Goal: Transaction & Acquisition: Download file/media

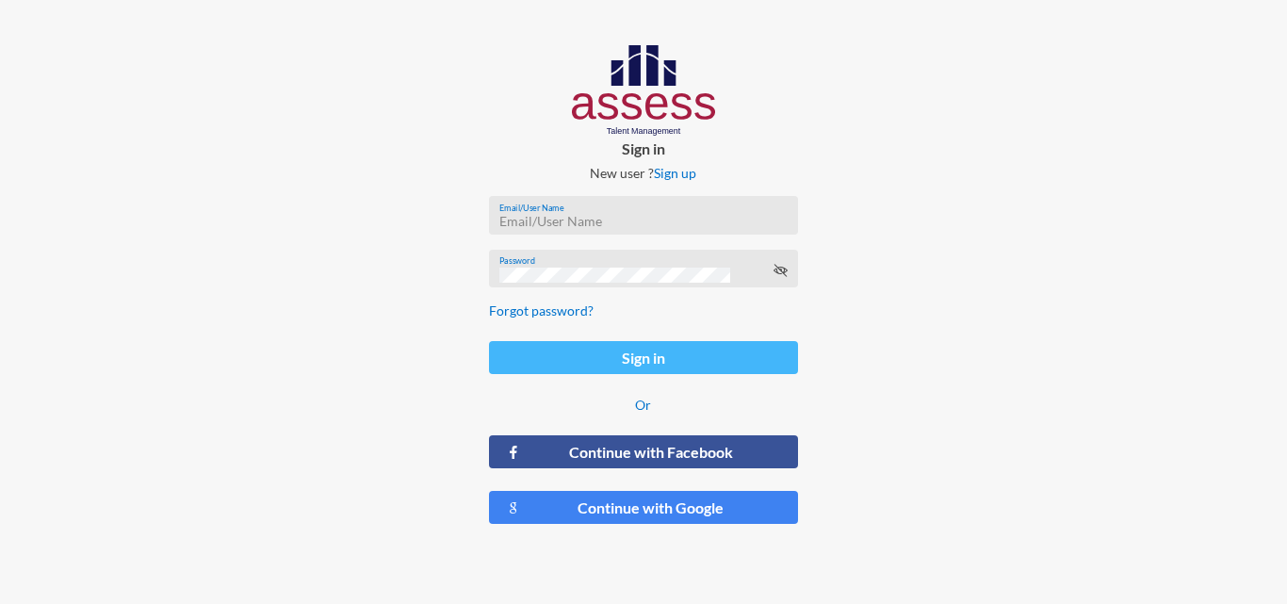
type input "HAH – Talent Map"
click at [721, 373] on button "Sign in" at bounding box center [643, 357] width 308 height 33
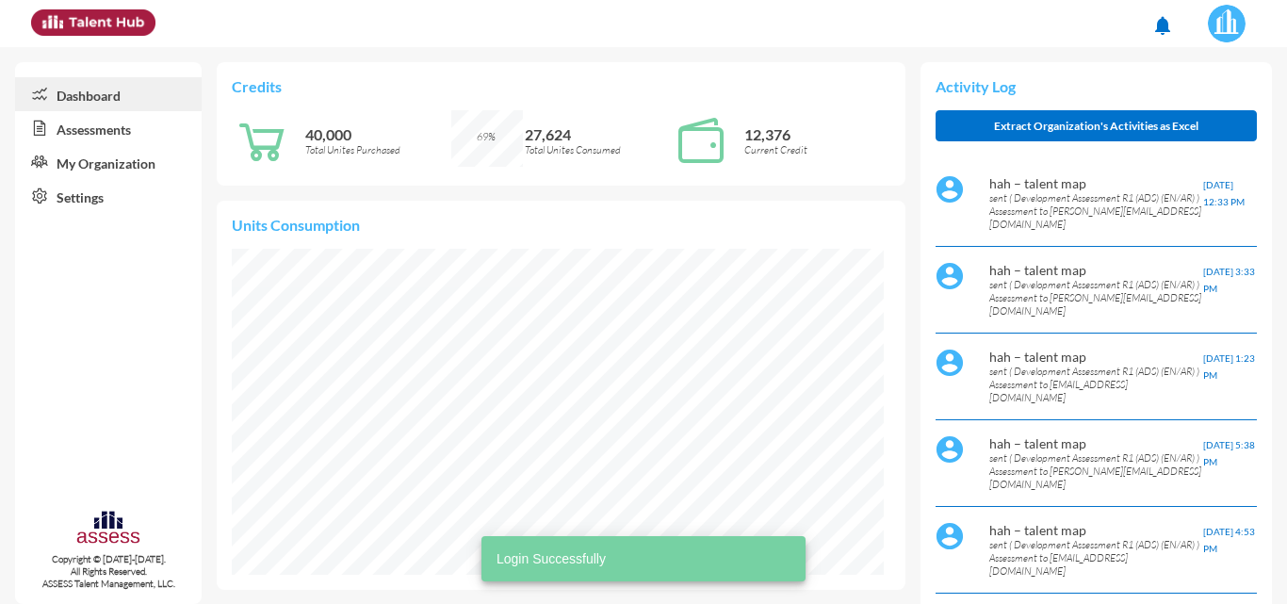
scroll to position [147, 311]
click at [120, 129] on link "Assessments" at bounding box center [108, 128] width 186 height 34
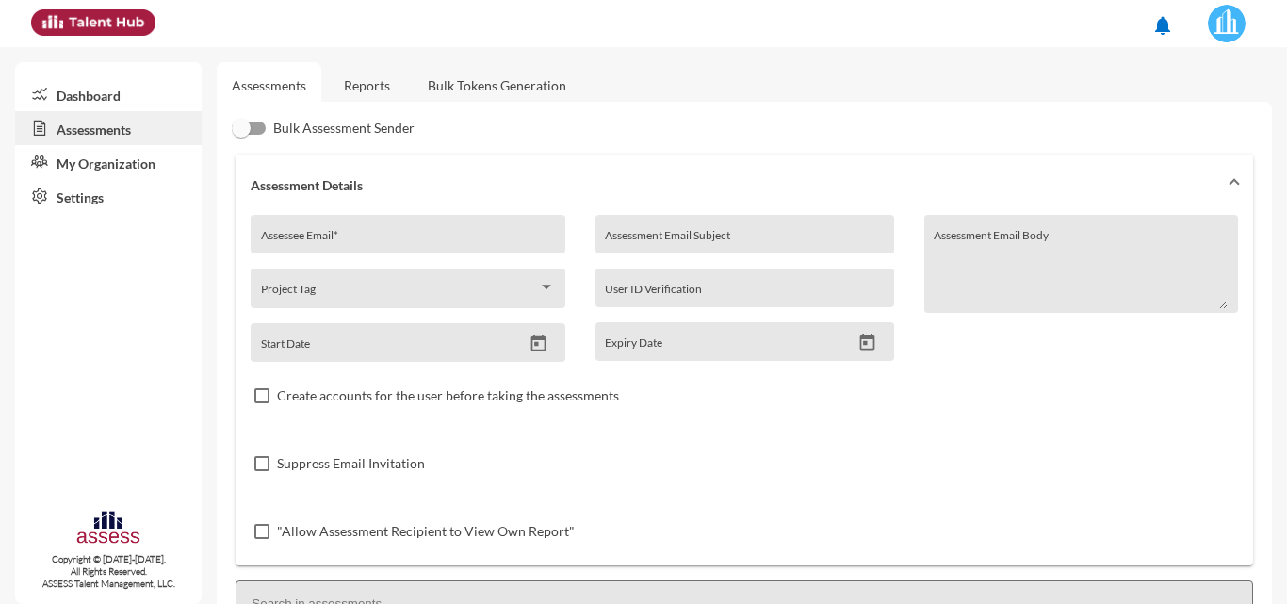
click at [363, 74] on link "Reports" at bounding box center [367, 85] width 76 height 46
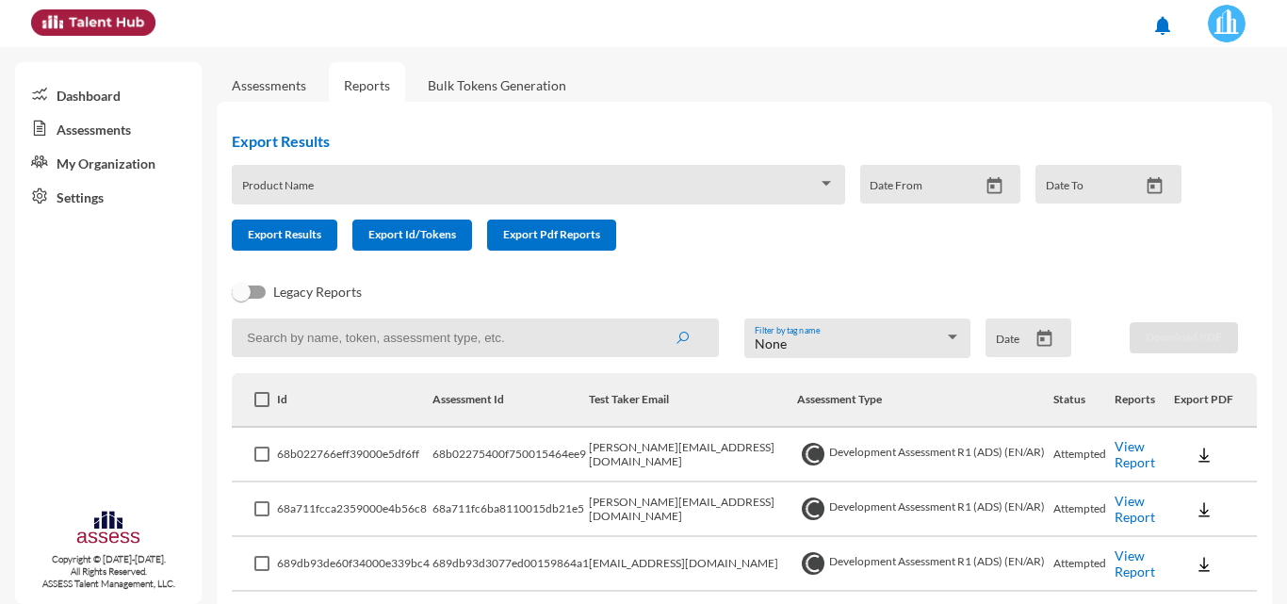
click at [422, 330] on input at bounding box center [475, 337] width 487 height 39
paste input "[PERSON_NAME][EMAIL_ADDRESS][DOMAIN_NAME]"
type input "[PERSON_NAME][EMAIL_ADDRESS][DOMAIN_NAME]"
click at [652, 320] on button "submit" at bounding box center [682, 337] width 60 height 34
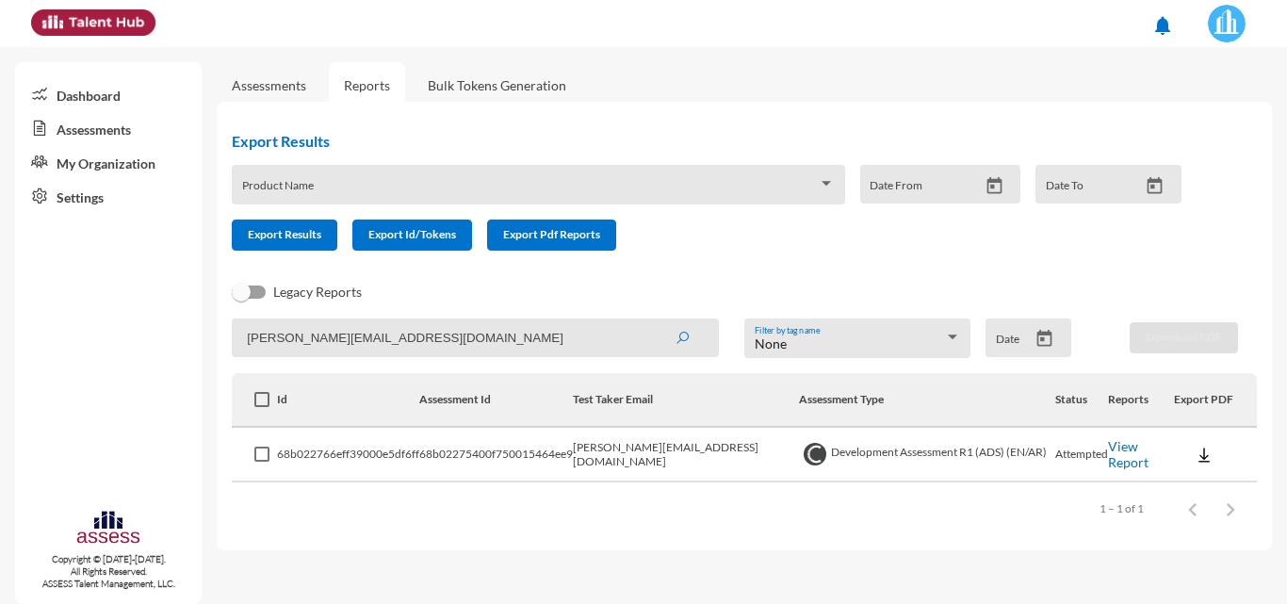
click at [1195, 457] on img at bounding box center [1203, 455] width 19 height 19
click at [1201, 318] on button "OCM / EN" at bounding box center [1229, 312] width 116 height 36
